Goal: Find specific page/section: Find specific page/section

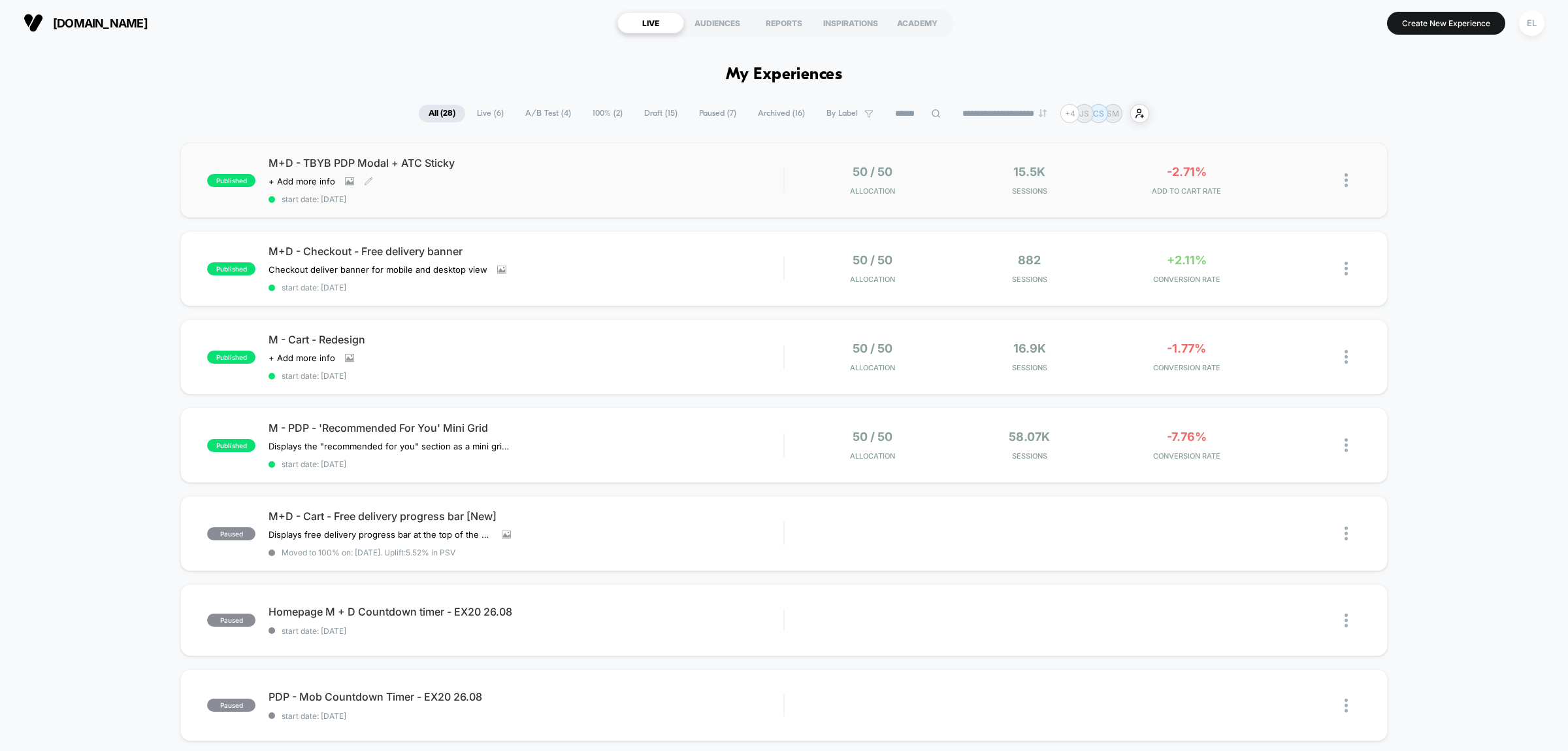
click at [626, 168] on span "M+D - TBYB PDP Modal + ATC Sticky" at bounding box center [526, 163] width 515 height 13
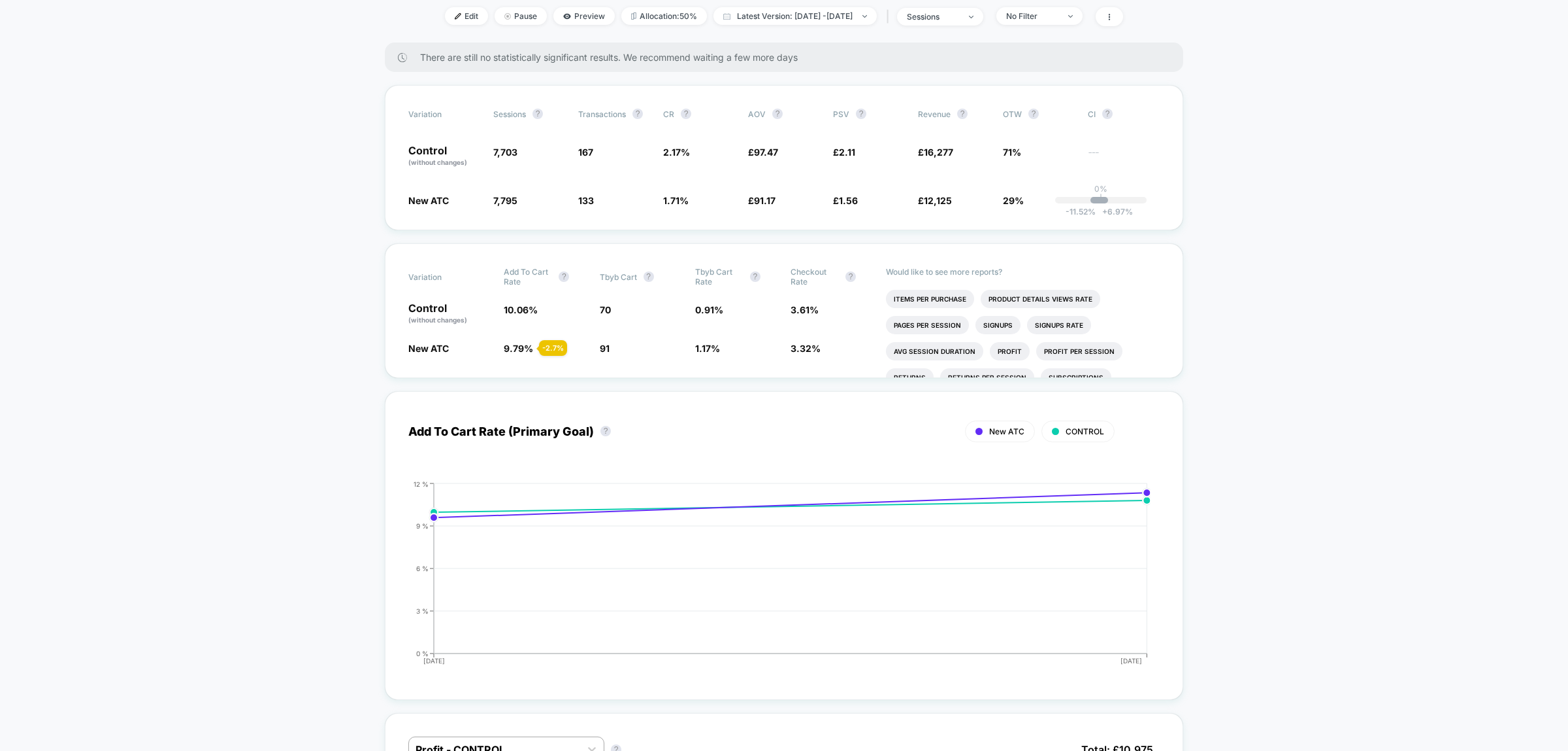
scroll to position [327, 0]
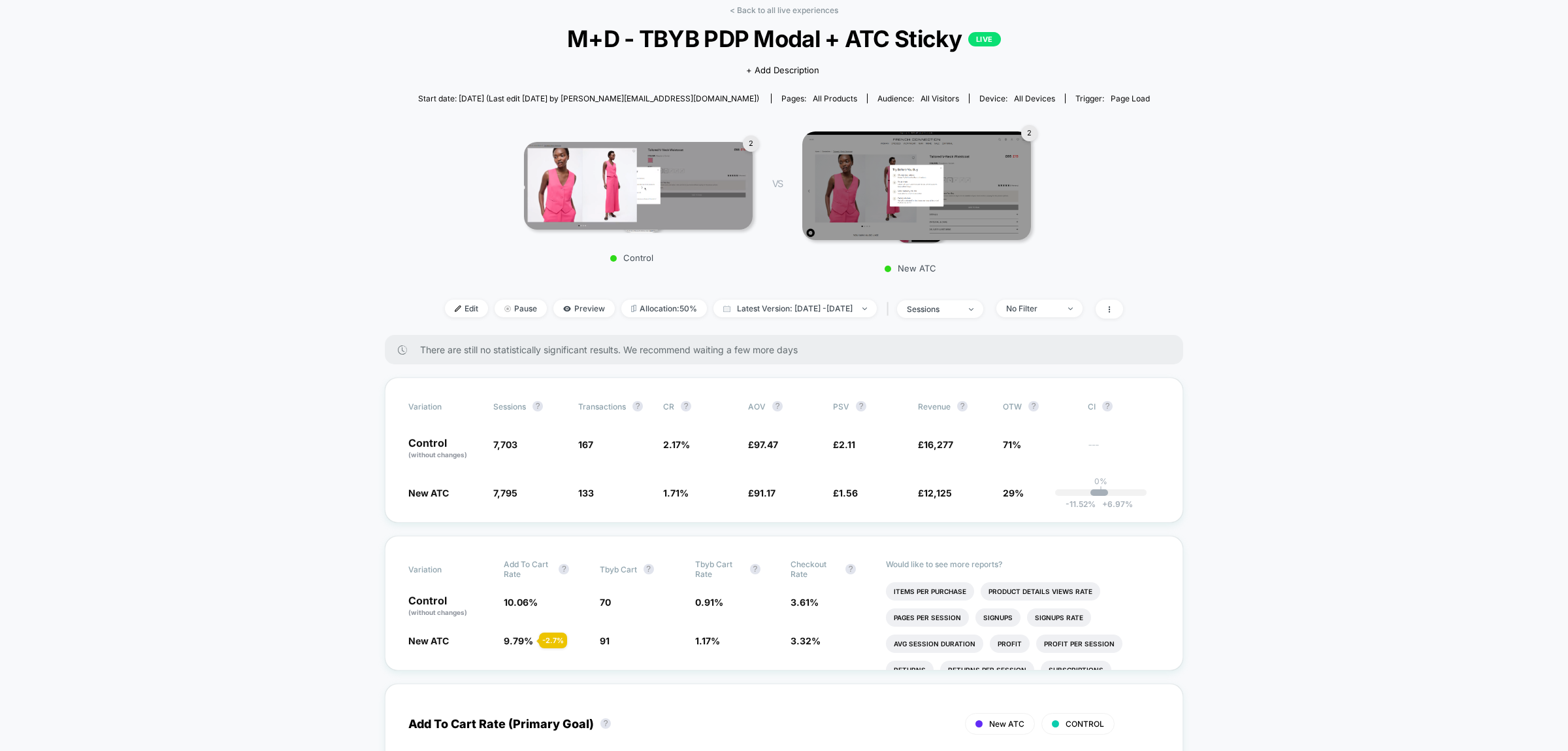
scroll to position [164, 0]
